Goal: Transaction & Acquisition: Purchase product/service

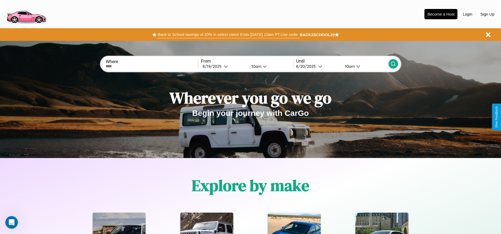
click at [228, 35] on button "Back to School savings of 20% in select cities! Ends 9/1 at 10am PT. Use code:" at bounding box center [227, 34] width 143 height 7
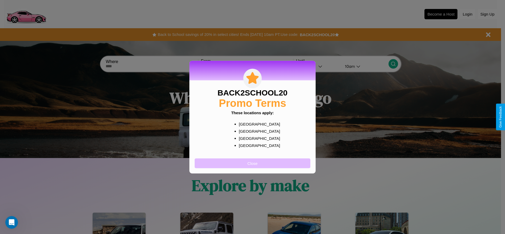
click at [252, 163] on button "Close" at bounding box center [253, 163] width 116 height 10
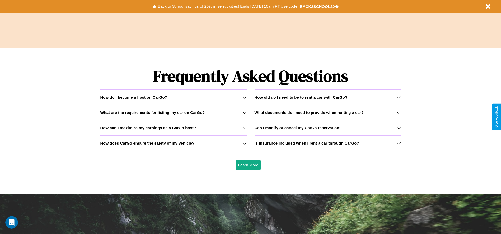
scroll to position [757, 0]
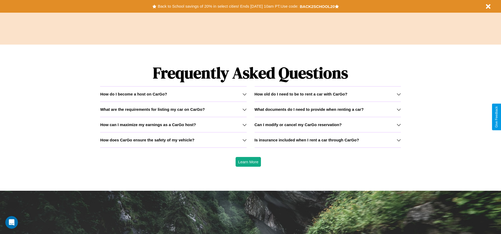
click at [173, 109] on h3 "What are the requirements for listing my car on CarGo?" at bounding box center [152, 109] width 105 height 4
click at [327, 109] on h3 "What documents do I need to provide when renting a car?" at bounding box center [308, 109] width 109 height 4
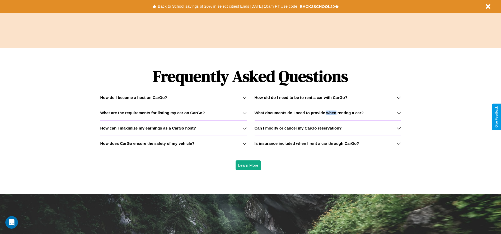
scroll to position [0, 0]
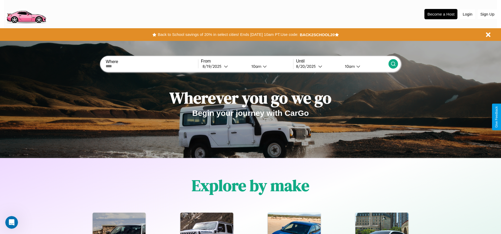
click at [152, 66] on input "text" at bounding box center [152, 66] width 92 height 4
type input "******"
click at [224, 66] on div "8 / 19 / 2025" at bounding box center [212, 66] width 21 height 5
select select "*"
select select "****"
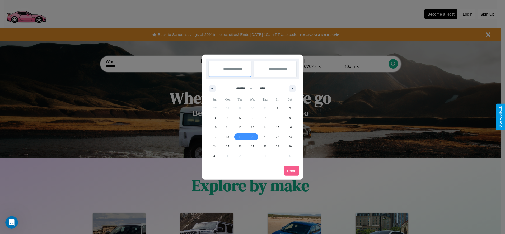
drag, startPoint x: 242, startPoint y: 88, endPoint x: 252, endPoint y: 106, distance: 20.4
click at [242, 88] on select "******* ******** ***** ***** *** **** **** ****** ********* ******* ******** **…" at bounding box center [243, 88] width 22 height 9
select select "*"
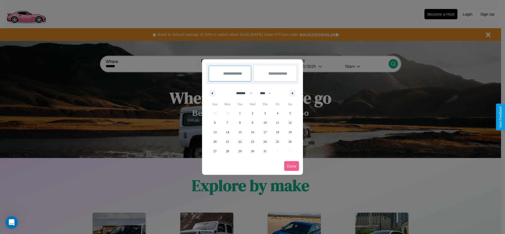
drag, startPoint x: 268, startPoint y: 93, endPoint x: 252, endPoint y: 106, distance: 19.9
click at [268, 93] on select "**** **** **** **** **** **** **** **** **** **** **** **** **** **** **** ****…" at bounding box center [265, 93] width 16 height 9
select select "****"
click at [265, 151] on span "30" at bounding box center [264, 151] width 3 height 10
type input "**********"
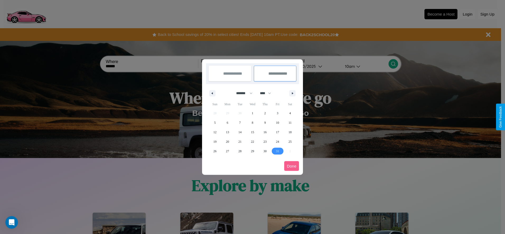
click at [277, 151] on span "31" at bounding box center [277, 151] width 3 height 10
type input "**********"
click at [291, 166] on button "Done" at bounding box center [291, 166] width 15 height 10
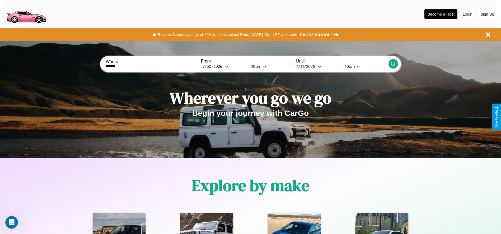
click at [255, 66] on div "10am" at bounding box center [256, 66] width 14 height 5
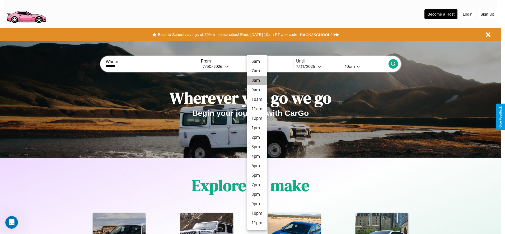
click at [257, 81] on li "8am" at bounding box center [257, 81] width 20 height 10
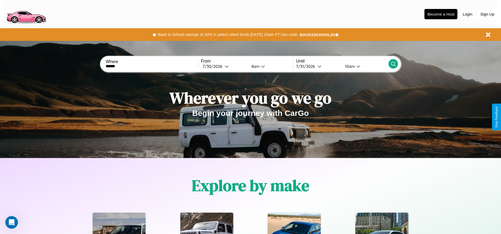
click at [349, 66] on div "10am" at bounding box center [349, 66] width 14 height 5
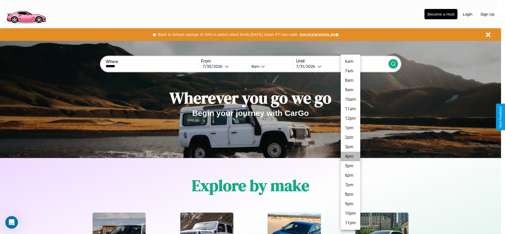
click at [350, 157] on li "4pm" at bounding box center [351, 157] width 20 height 10
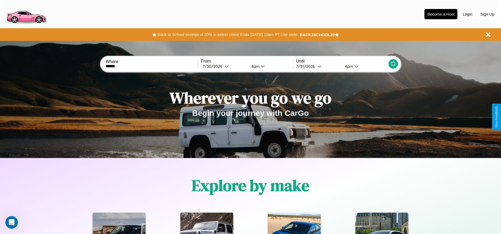
click at [393, 64] on icon at bounding box center [392, 63] width 5 height 5
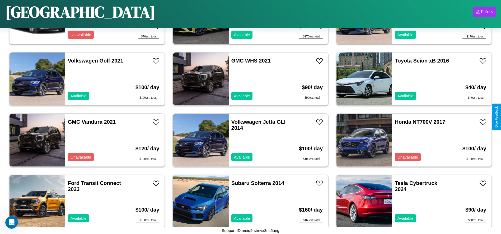
scroll to position [2937, 0]
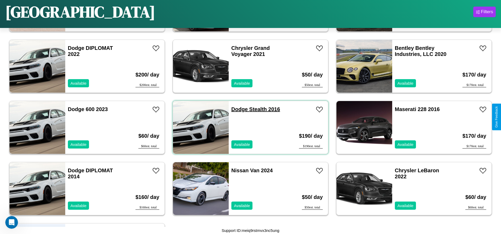
click at [237, 109] on link "Dodge Stealth 2016" at bounding box center [255, 109] width 49 height 6
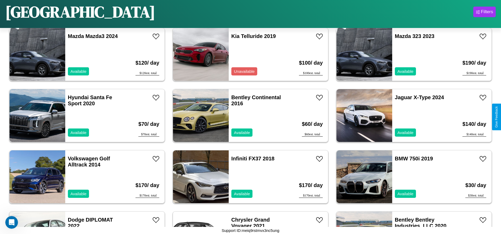
scroll to position [1467, 0]
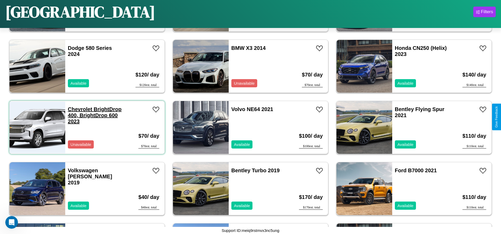
click at [79, 109] on link "Chevrolet BrightDrop 400, BrightDrop 600 2023" at bounding box center [95, 115] width 54 height 18
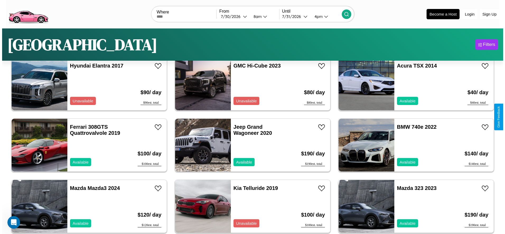
scroll to position [0, 0]
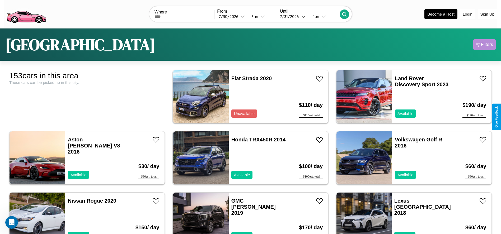
click at [484, 45] on div "Filters" at bounding box center [487, 44] width 12 height 5
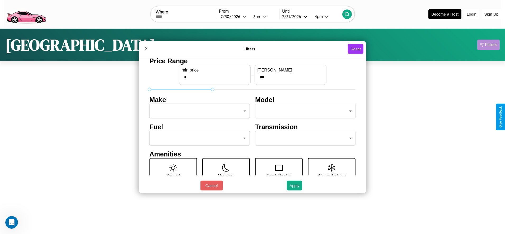
type input "***"
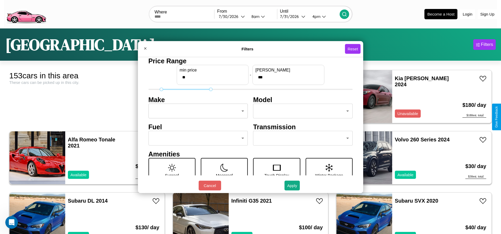
type input "**"
click at [196, 111] on body "CarGo Where From 7 / 30 / 2026 8am Until 7 / 31 / 2026 4pm Become a Host Login …" at bounding box center [250, 133] width 501 height 267
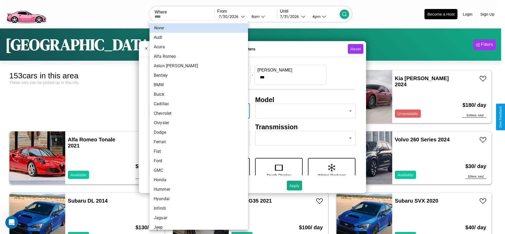
click at [197, 56] on li "Alfa Romeo" at bounding box center [198, 57] width 98 height 10
type input "**********"
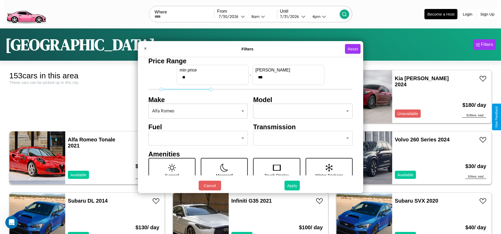
click at [292, 186] on button "Apply" at bounding box center [291, 186] width 15 height 10
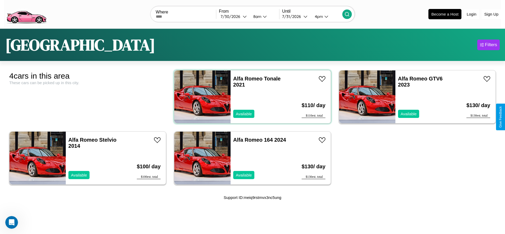
click at [250, 97] on div "Alfa Romeo Tonale 2021 Available" at bounding box center [261, 96] width 62 height 53
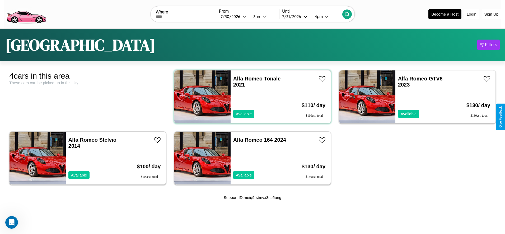
click at [250, 97] on div "Alfa Romeo Tonale 2021 Available" at bounding box center [261, 96] width 62 height 53
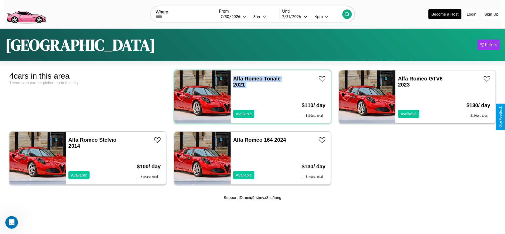
click at [250, 97] on div "Alfa Romeo Tonale 2021 Available" at bounding box center [261, 96] width 62 height 53
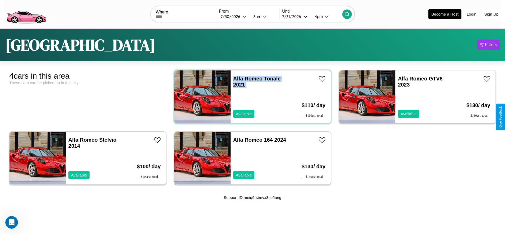
click at [250, 97] on div "Alfa Romeo Tonale 2021 Available" at bounding box center [261, 96] width 62 height 53
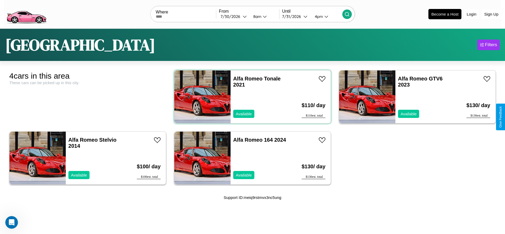
click at [250, 97] on div "Alfa Romeo Tonale 2021 Available" at bounding box center [261, 96] width 62 height 53
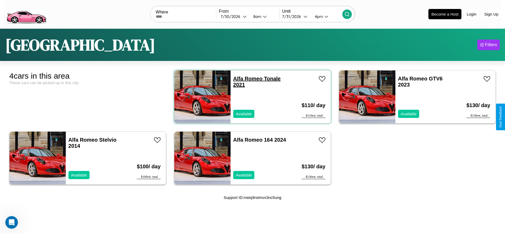
click at [246, 78] on link "Alfa Romeo Tonale 2021" at bounding box center [257, 82] width 48 height 12
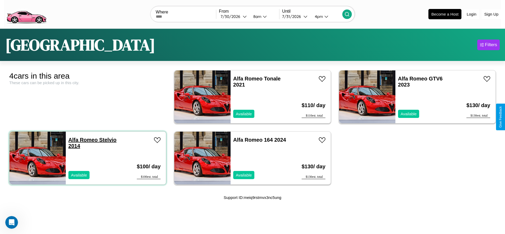
click at [82, 140] on link "Alfa Romeo Stelvio 2014" at bounding box center [92, 143] width 48 height 12
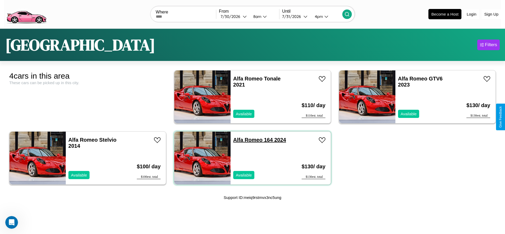
click at [246, 140] on link "Alfa Romeo 164 2024" at bounding box center [259, 140] width 53 height 6
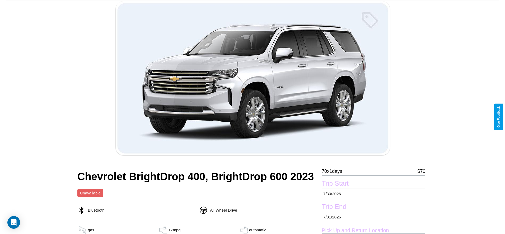
scroll to position [104, 0]
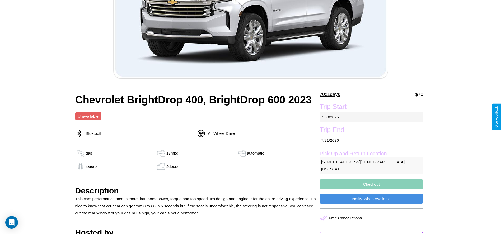
click at [371, 117] on p "7 / 30 / 2026" at bounding box center [370, 117] width 103 height 10
select select "*"
select select "****"
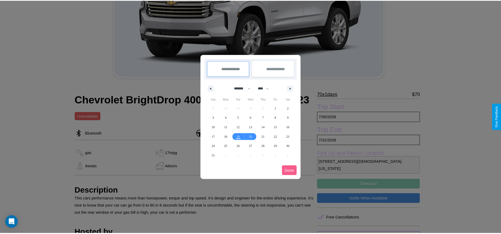
scroll to position [0, 0]
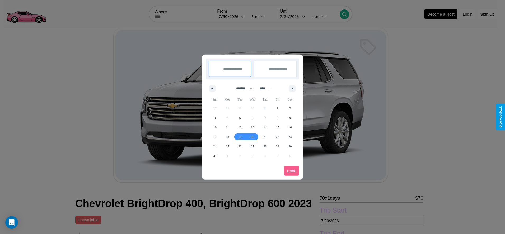
click at [232, 16] on div at bounding box center [252, 117] width 505 height 234
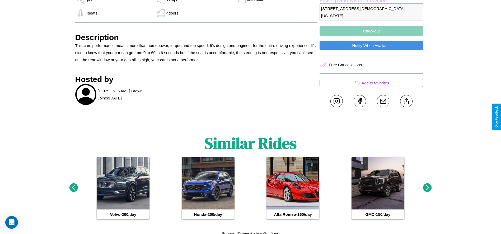
scroll to position [260, 0]
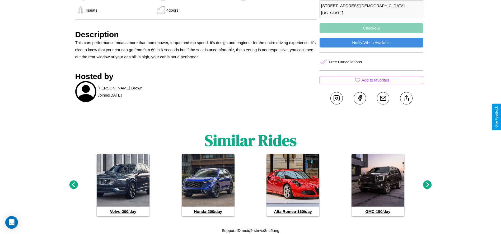
click at [73, 185] on icon at bounding box center [73, 185] width 9 height 9
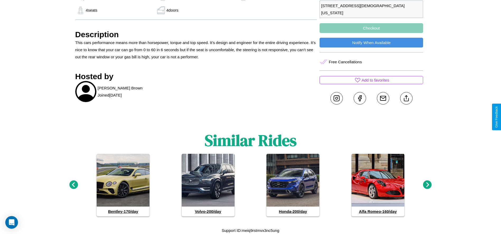
click at [73, 185] on icon at bounding box center [73, 185] width 9 height 9
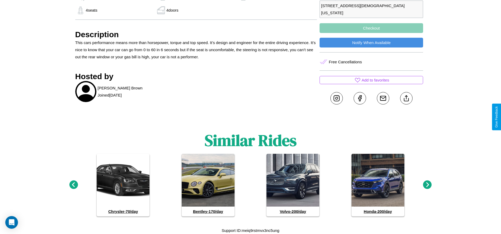
click at [73, 185] on icon at bounding box center [73, 185] width 9 height 9
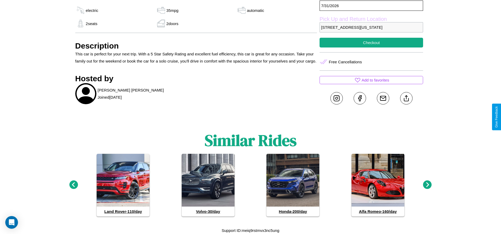
scroll to position [232, 0]
click at [427, 185] on icon at bounding box center [427, 185] width 9 height 9
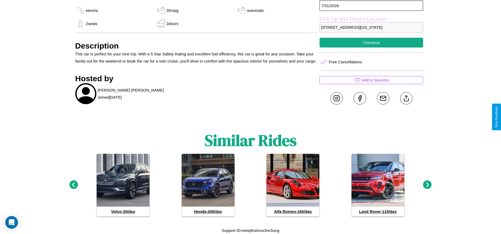
click at [73, 185] on icon at bounding box center [73, 185] width 9 height 9
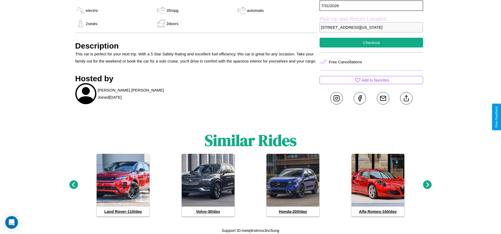
click at [427, 185] on icon at bounding box center [427, 185] width 9 height 9
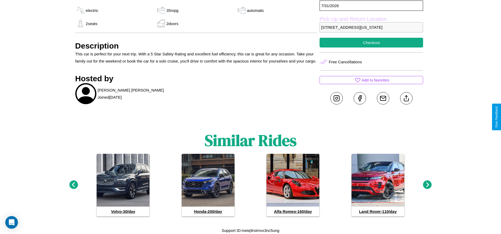
click at [427, 185] on icon at bounding box center [427, 185] width 9 height 9
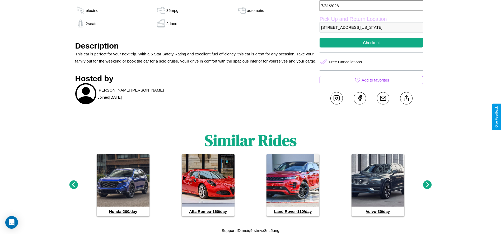
click at [427, 185] on icon at bounding box center [427, 185] width 9 height 9
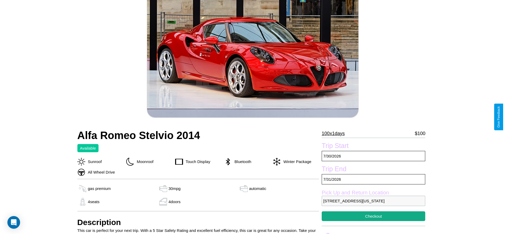
scroll to position [91, 0]
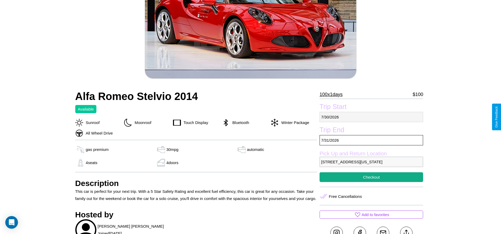
click at [371, 117] on p "[DATE]" at bounding box center [370, 117] width 103 height 10
select select "*"
select select "****"
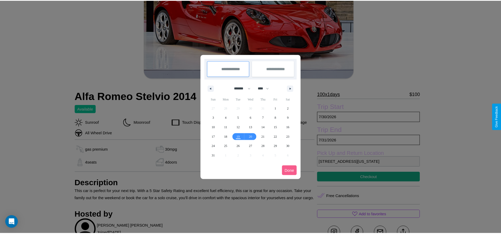
scroll to position [0, 0]
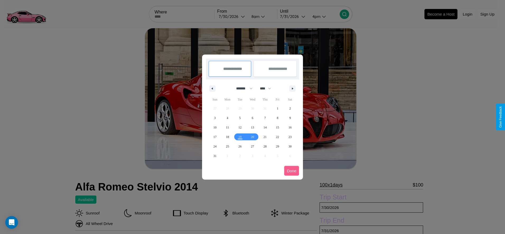
click at [232, 16] on div at bounding box center [252, 117] width 505 height 234
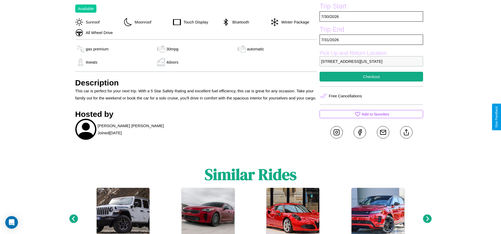
scroll to position [214, 0]
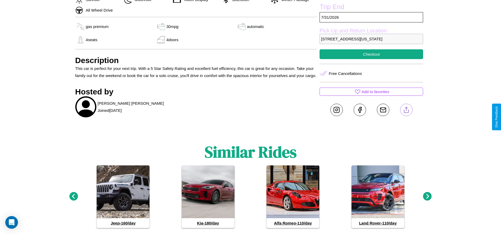
click at [406, 111] on line at bounding box center [406, 109] width 0 height 4
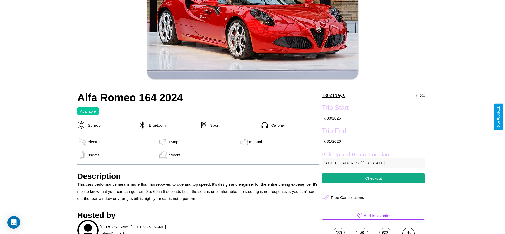
scroll to position [91, 0]
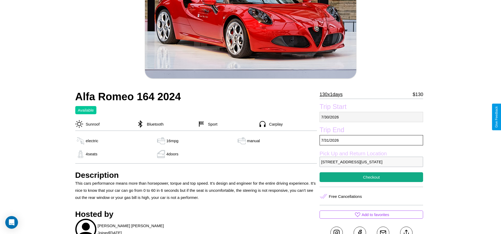
click at [371, 117] on p "[DATE]" at bounding box center [370, 117] width 103 height 10
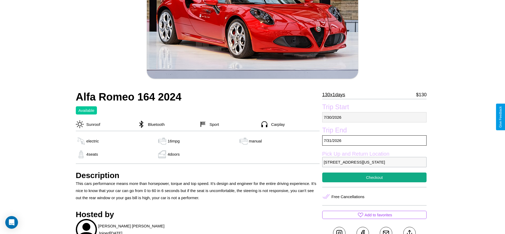
select select "*"
select select "****"
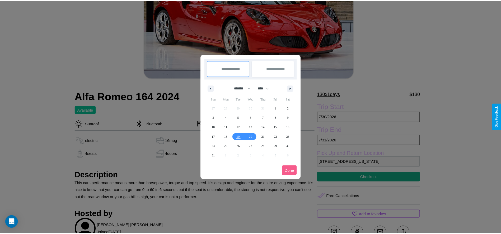
scroll to position [0, 0]
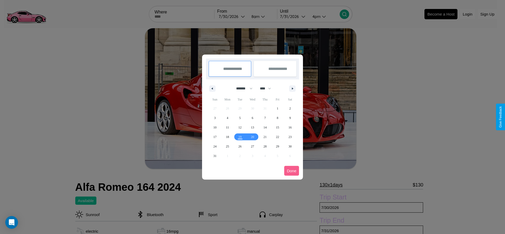
click at [232, 16] on div at bounding box center [252, 117] width 505 height 234
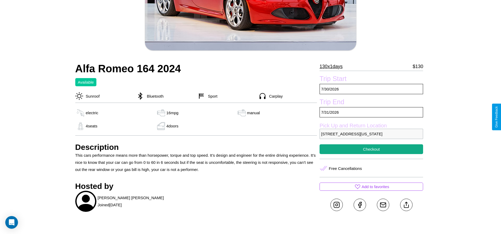
scroll to position [158, 0]
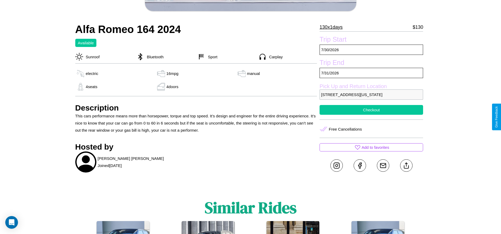
click at [371, 115] on button "Checkout" at bounding box center [370, 110] width 103 height 10
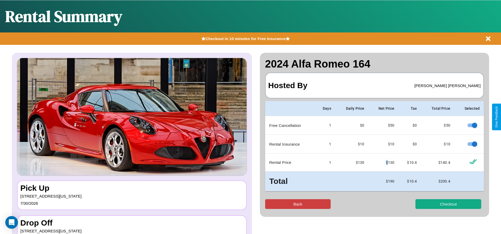
click at [297, 204] on button "Back" at bounding box center [298, 204] width 66 height 10
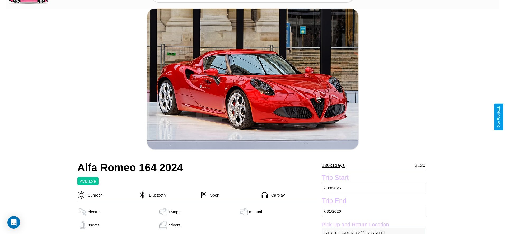
scroll to position [195, 0]
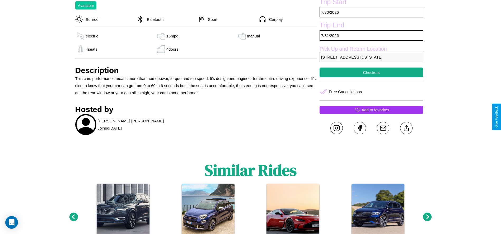
click at [371, 114] on p "Add to favorites" at bounding box center [374, 109] width 27 height 7
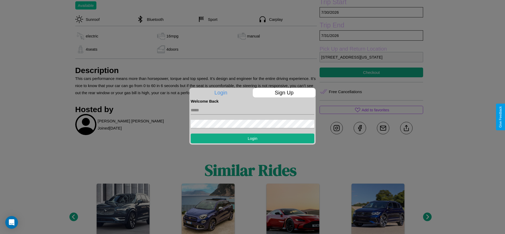
click at [252, 117] on form "Login" at bounding box center [253, 123] width 124 height 40
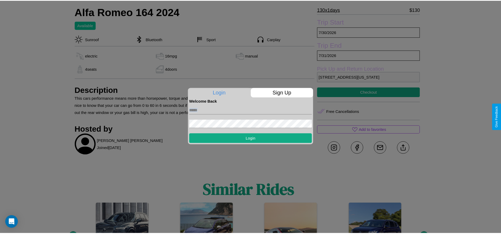
scroll to position [91, 0]
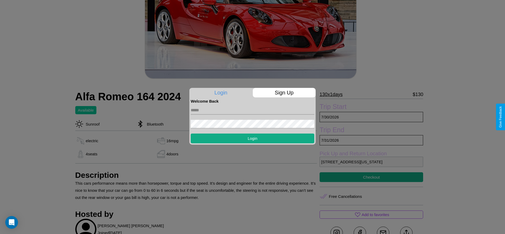
click at [371, 117] on div at bounding box center [252, 117] width 505 height 234
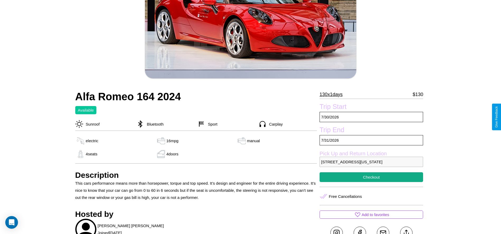
scroll to position [0, 0]
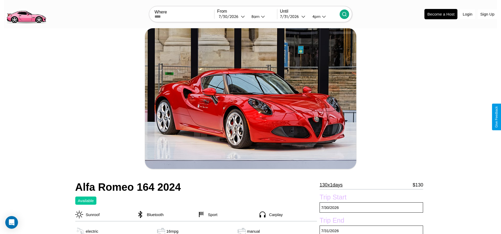
click at [232, 16] on div "[DATE]" at bounding box center [230, 16] width 22 height 5
select select "*"
select select "****"
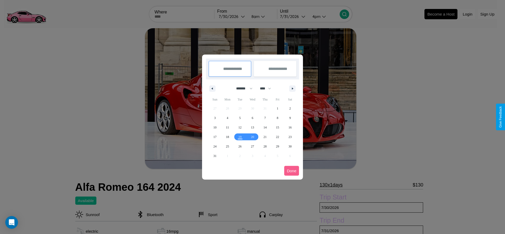
drag, startPoint x: 242, startPoint y: 88, endPoint x: 252, endPoint y: 106, distance: 20.4
click at [242, 88] on select "******* ******** ***** ***** *** **** **** ****** ********* ******* ******** **…" at bounding box center [243, 88] width 22 height 9
select select "**"
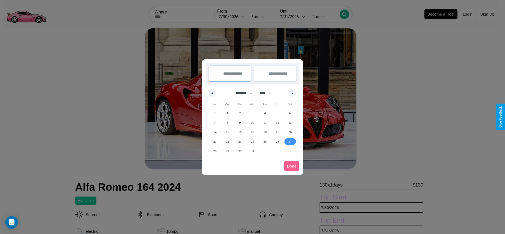
click at [290, 141] on span "27" at bounding box center [289, 142] width 3 height 10
type input "**********"
click at [252, 151] on span "31" at bounding box center [252, 151] width 3 height 10
type input "**********"
click at [291, 166] on button "Done" at bounding box center [291, 166] width 15 height 10
